Goal: Information Seeking & Learning: Understand process/instructions

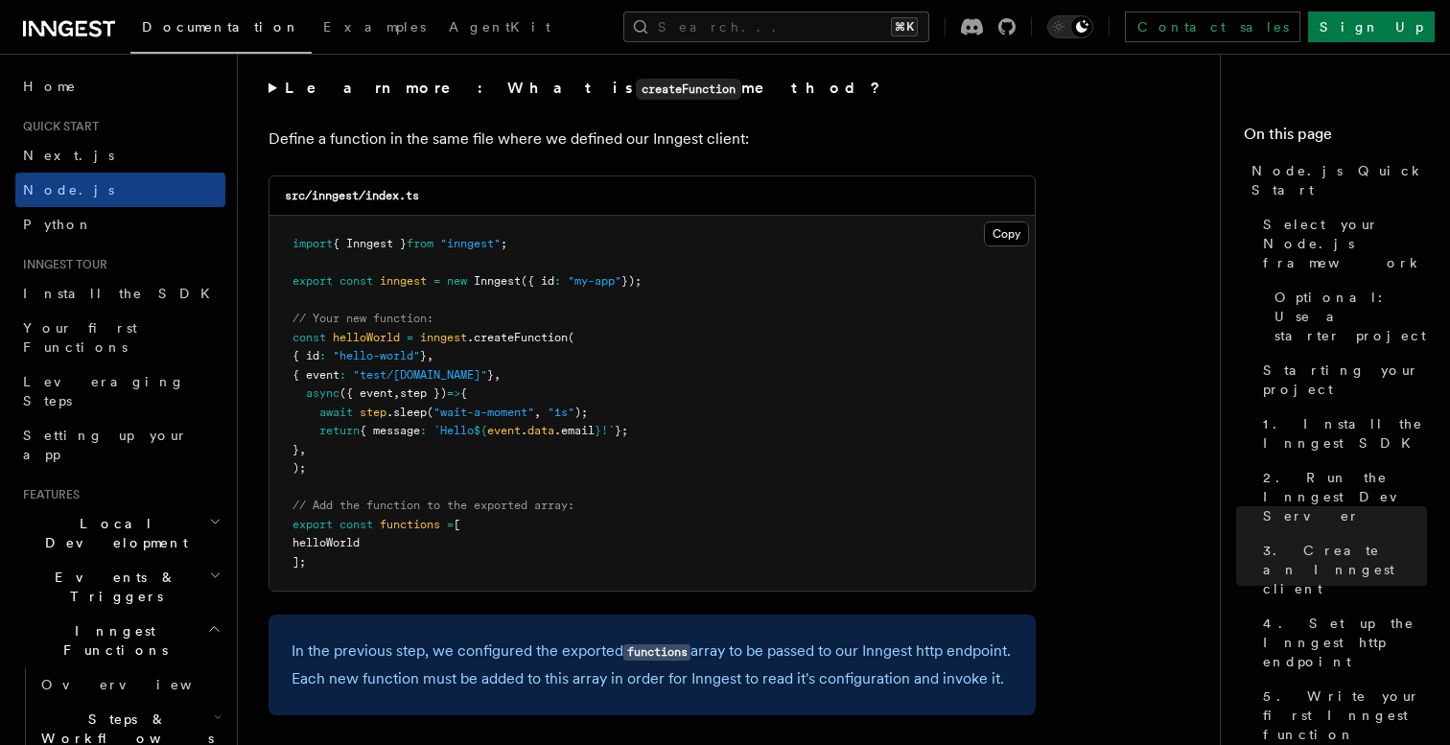
scroll to position [3539, 0]
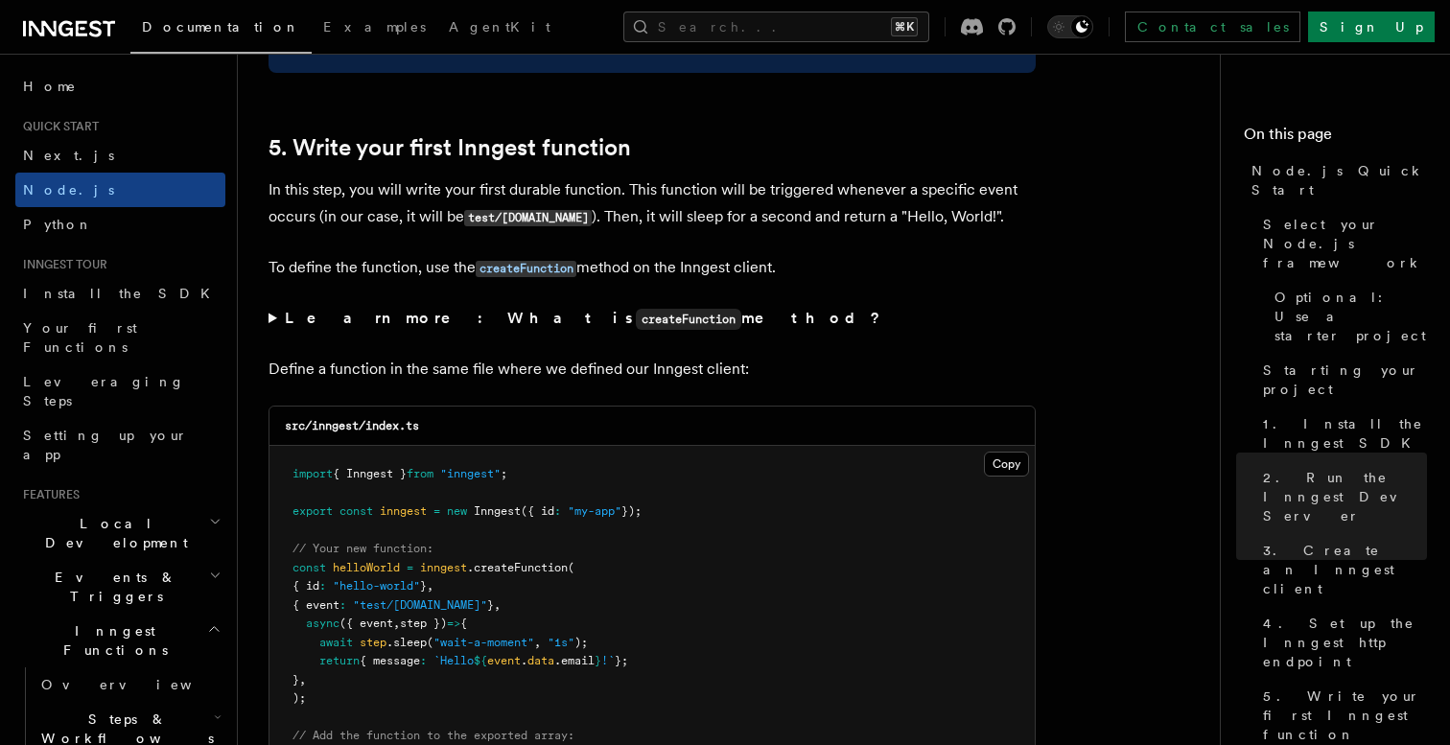
click at [43, 25] on icon at bounding box center [43, 28] width 28 height 15
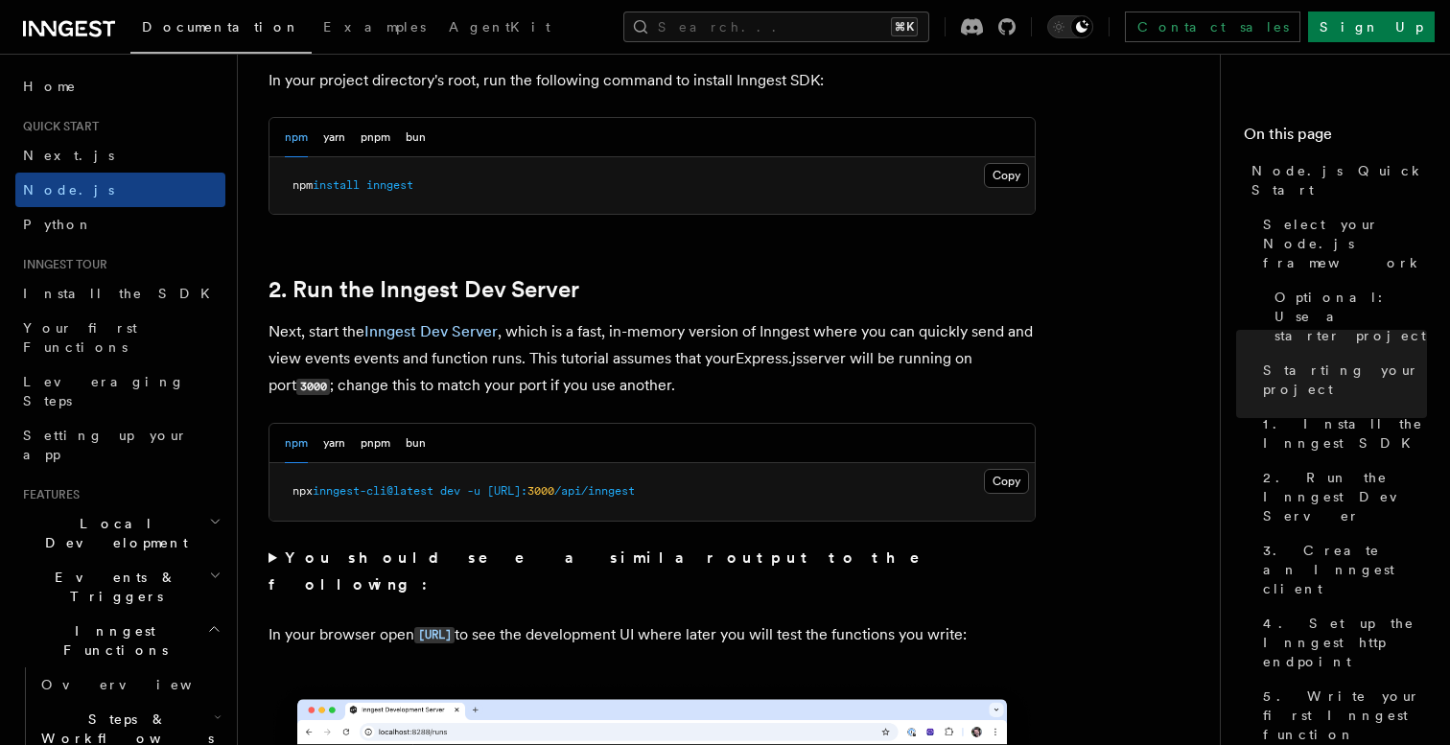
scroll to position [1293, 0]
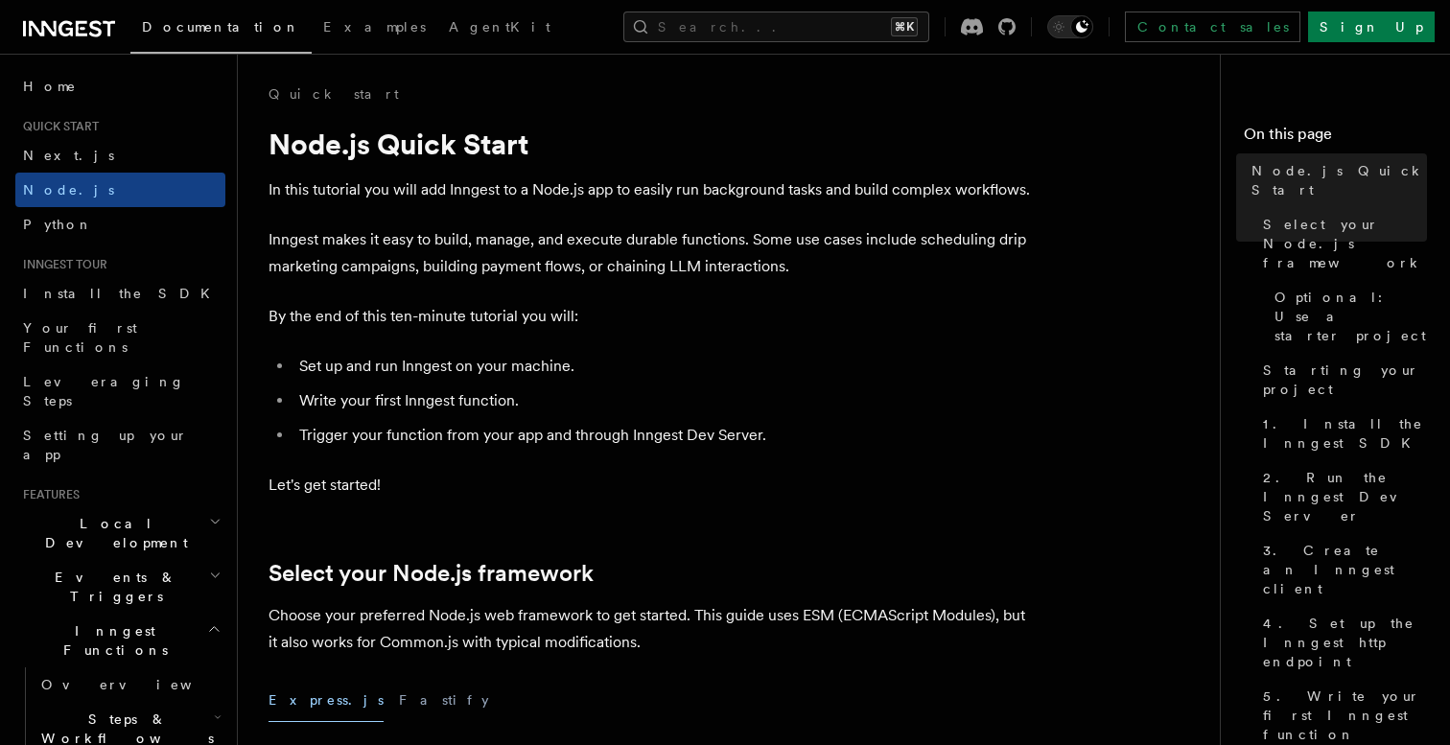
scroll to position [9, 0]
click at [1336, 360] on span "Starting your project" at bounding box center [1345, 379] width 164 height 38
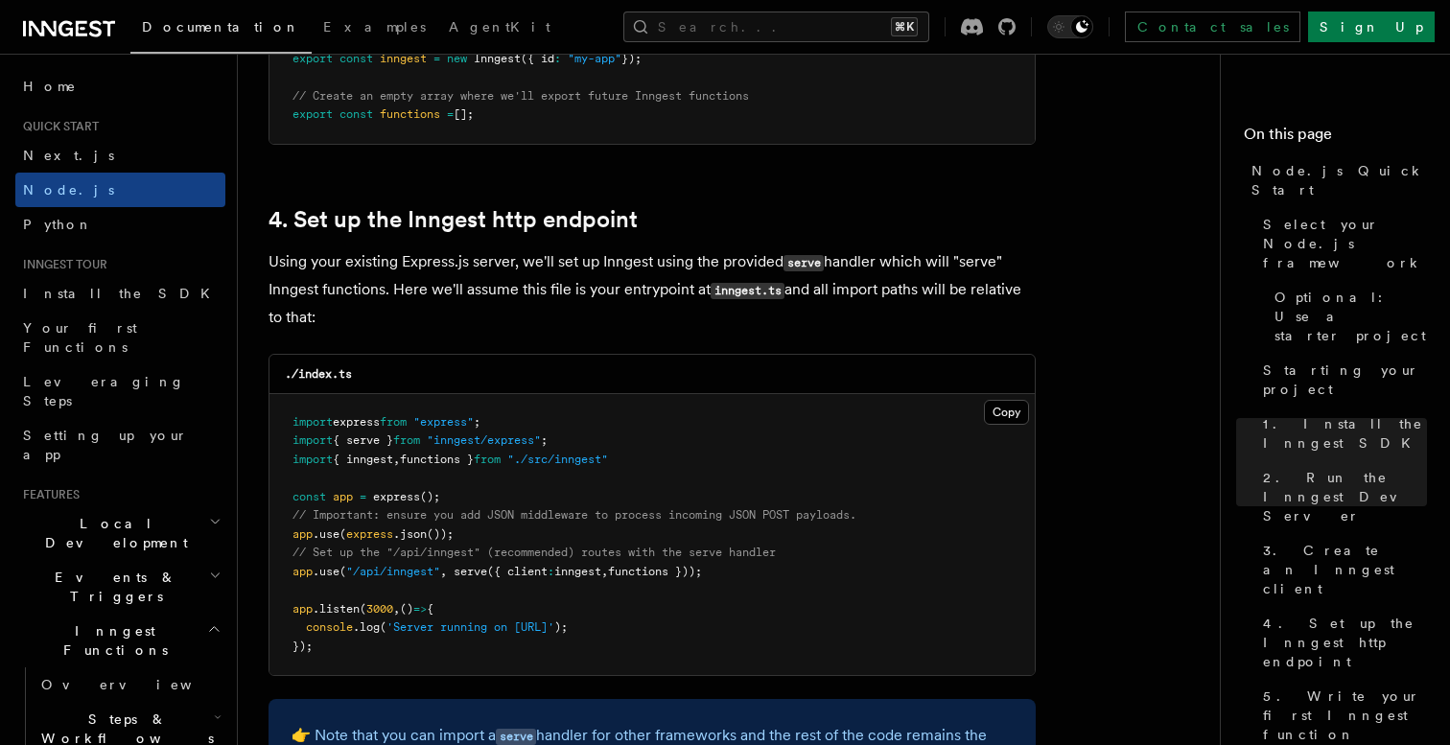
scroll to position [2518, 0]
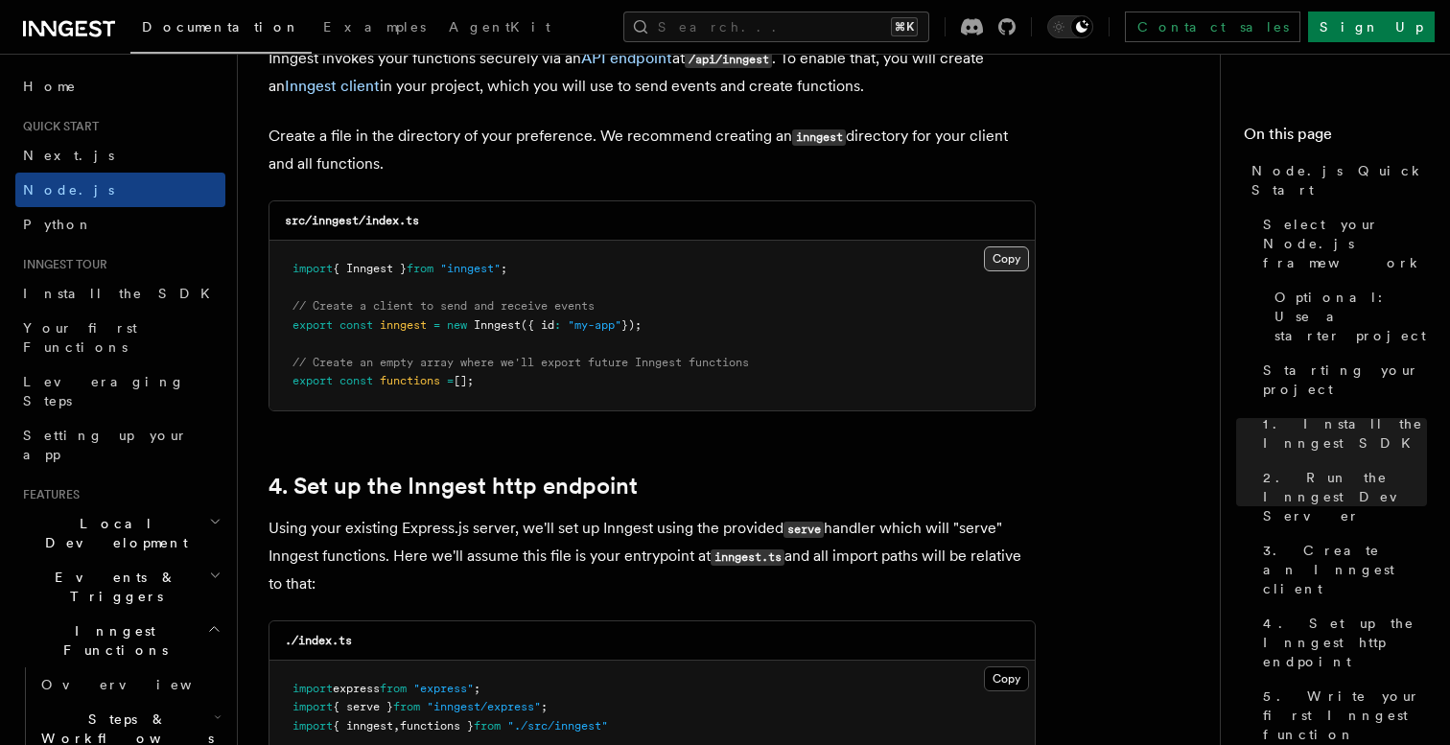
click at [1016, 263] on button "Copy Copied" at bounding box center [1006, 258] width 45 height 25
